Goal: Task Accomplishment & Management: Manage account settings

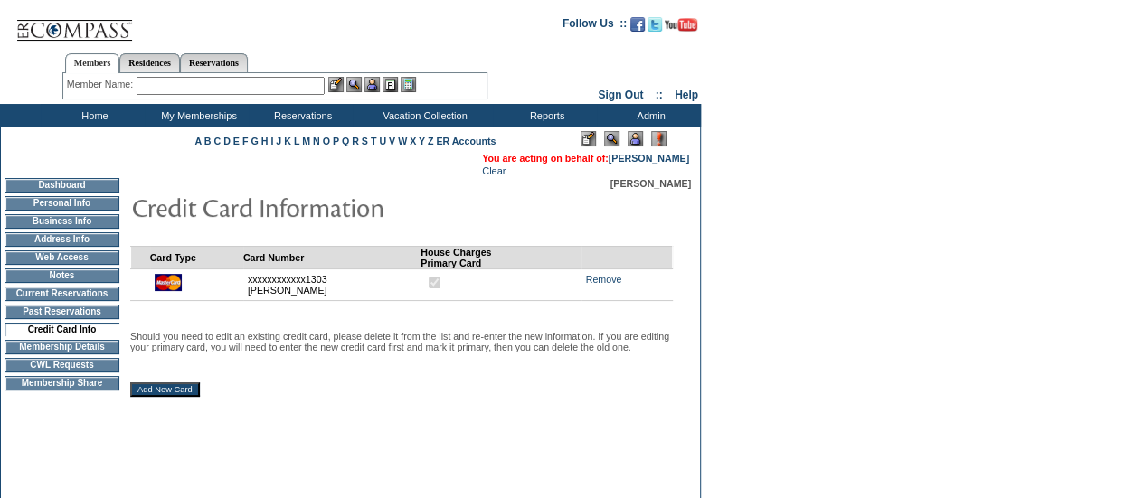
click at [189, 76] on div "Member Name: Destination or Residence: ReservationId:" at bounding box center [274, 86] width 425 height 26
click at [175, 84] on input "text" at bounding box center [231, 86] width 188 height 18
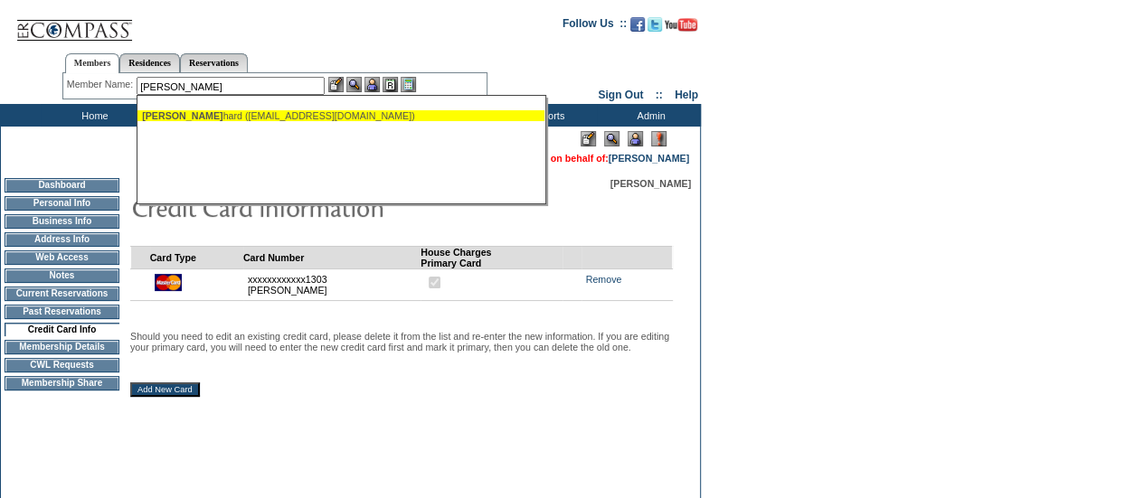
click at [202, 111] on span "[PERSON_NAME]" at bounding box center [182, 115] width 80 height 11
type input "[PERSON_NAME] ([EMAIL_ADDRESS][DOMAIN_NAME])"
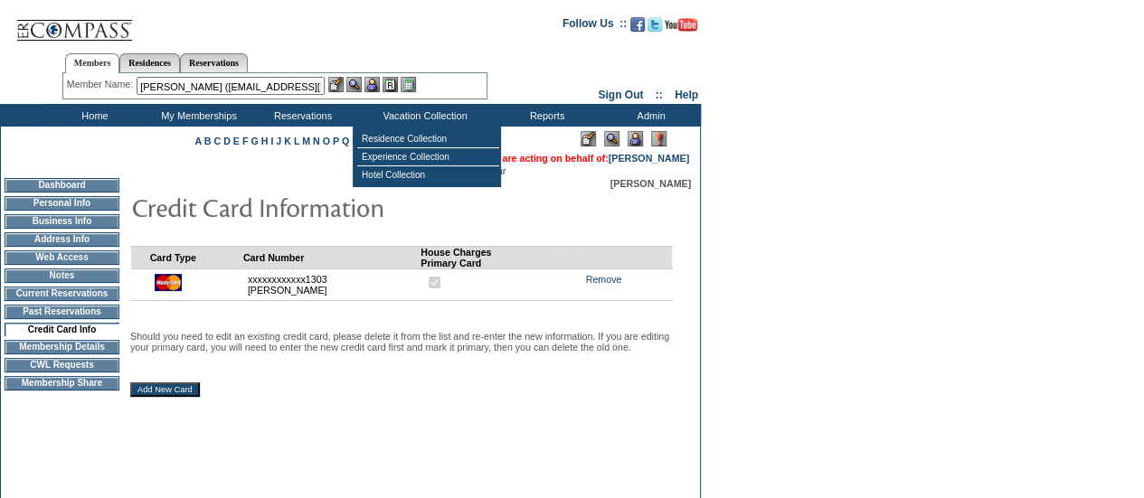
click at [372, 84] on img at bounding box center [371, 84] width 15 height 15
click at [360, 82] on img at bounding box center [353, 84] width 15 height 15
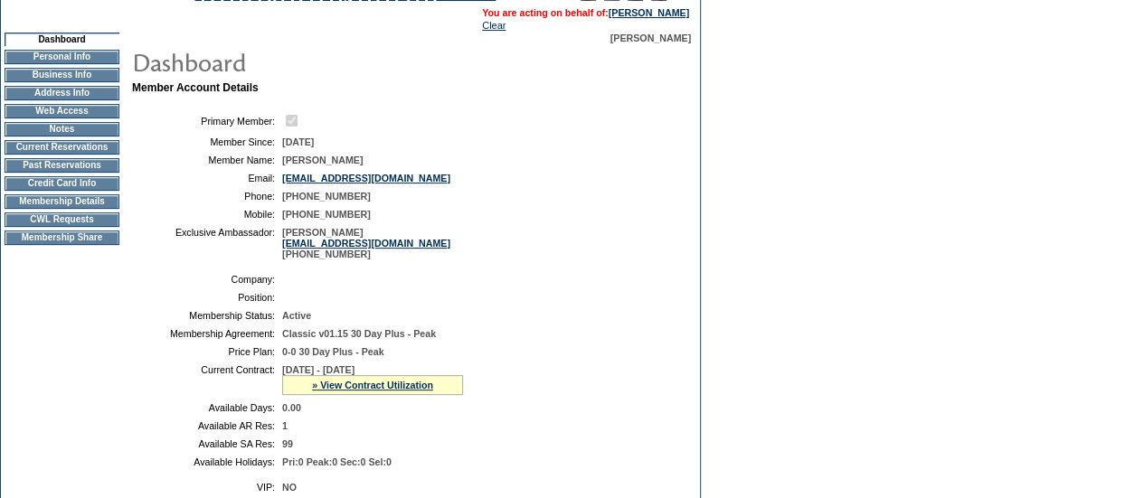
scroll to position [140, 0]
click at [78, 228] on td "CWL Requests" at bounding box center [62, 220] width 115 height 14
